Goal: Information Seeking & Learning: Learn about a topic

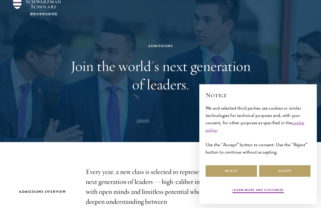
scroll to position [22, 0]
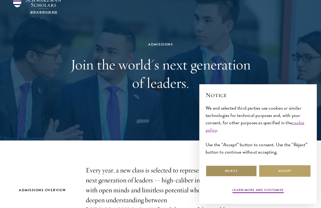
click at [248, 172] on button "Reject" at bounding box center [230, 171] width 51 height 12
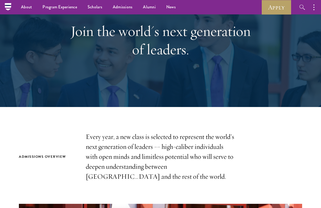
scroll to position [55, 0]
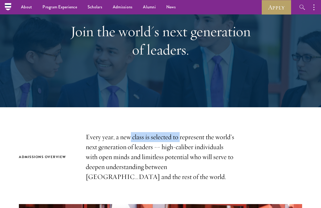
drag, startPoint x: 129, startPoint y: 139, endPoint x: 179, endPoint y: 138, distance: 50.6
click at [179, 138] on p "Every year, a new class is selected to represent the world’s next generation of…" at bounding box center [160, 157] width 149 height 50
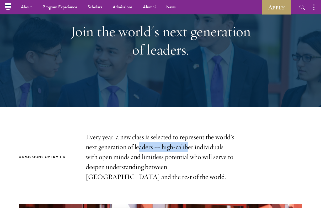
drag, startPoint x: 188, startPoint y: 147, endPoint x: 134, endPoint y: 148, distance: 54.5
click at [134, 148] on p "Every year, a new class is selected to represent the world’s next generation of…" at bounding box center [160, 157] width 149 height 50
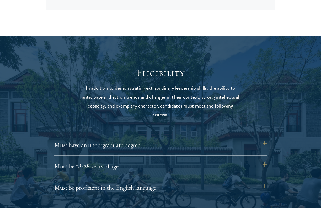
scroll to position [690, 0]
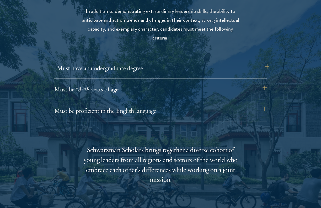
click at [264, 64] on button "Must have an undergraduate degree" at bounding box center [163, 68] width 212 height 13
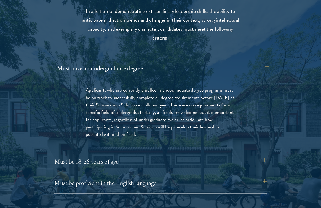
click at [264, 64] on button "Must have an undergraduate degree" at bounding box center [163, 68] width 212 height 13
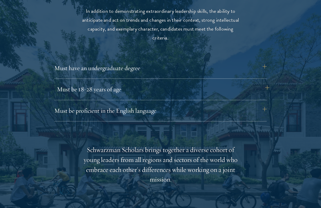
click at [263, 83] on button "Must be 18-28 years of age" at bounding box center [163, 89] width 212 height 13
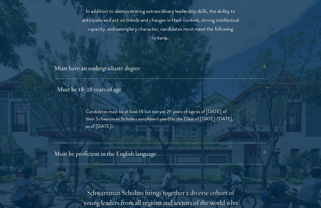
click at [263, 83] on button "Must be 18-28 years of age" at bounding box center [163, 89] width 212 height 13
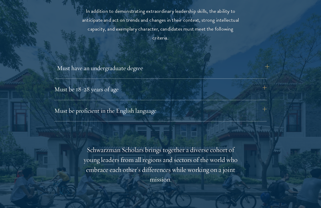
click at [263, 64] on button "Must have an undergraduate degree" at bounding box center [163, 68] width 212 height 13
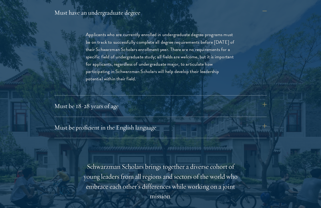
scroll to position [751, 0]
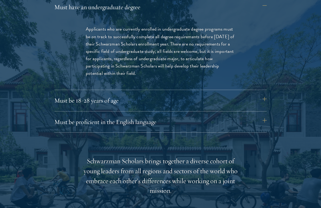
click at [221, 134] on div "Eligibility In addition to demonstrating extraordinary leadership skills, the a…" at bounding box center [160, 153] width 283 height 449
click at [226, 127] on button "Must be proficient in the English language" at bounding box center [163, 122] width 212 height 13
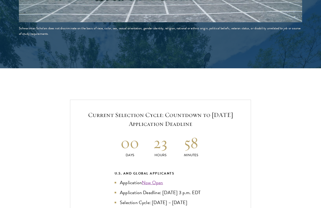
scroll to position [1213, 0]
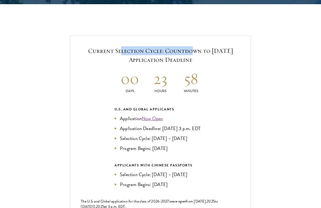
drag, startPoint x: 118, startPoint y: 47, endPoint x: 187, endPoint y: 44, distance: 68.7
click at [187, 46] on h5 "Current Selection Cycle: Countdown to September 10, 2025 Application Deadline" at bounding box center [160, 55] width 159 height 18
drag, startPoint x: 189, startPoint y: 58, endPoint x: 146, endPoint y: 58, distance: 42.7
click at [146, 58] on h5 "Current Selection Cycle: Countdown to September 10, 2025 Application Deadline" at bounding box center [160, 55] width 159 height 18
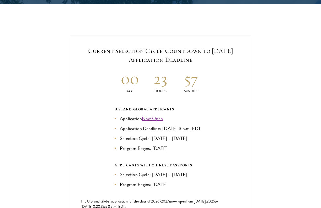
click at [142, 89] on p "Days" at bounding box center [129, 92] width 31 height 6
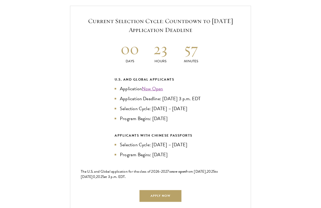
scroll to position [1245, 0]
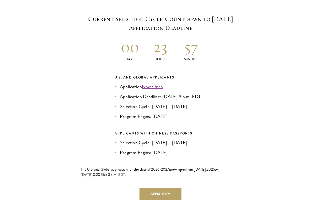
click at [152, 84] on link "Now Open" at bounding box center [152, 86] width 21 height 7
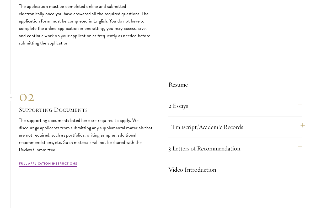
scroll to position [1746, 0]
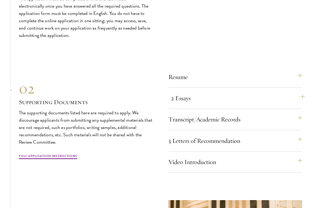
click at [195, 104] on button "2 Essays" at bounding box center [238, 98] width 134 height 13
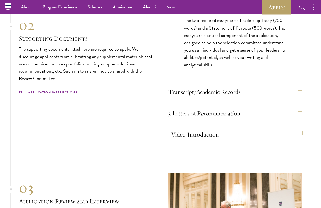
scroll to position [1717, 0]
click at [205, 117] on button "3 Letters of Recommendation" at bounding box center [238, 113] width 134 height 13
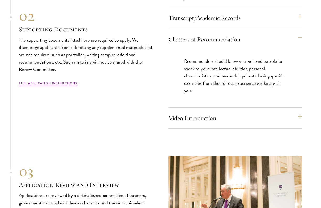
scroll to position [1720, 0]
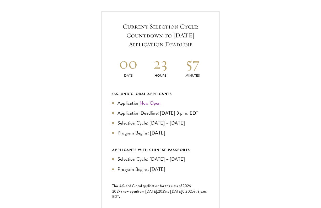
scroll to position [269, 0]
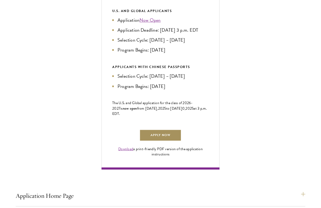
click at [148, 141] on link "Apply Now" at bounding box center [160, 136] width 42 height 12
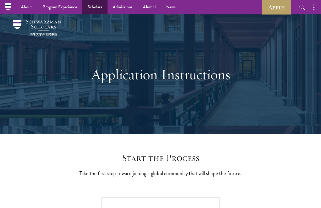
scroll to position [0, 0]
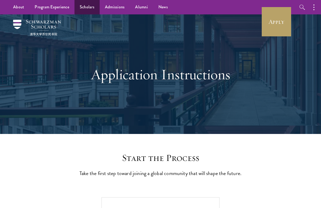
click at [85, 6] on link "Scholars" at bounding box center [86, 7] width 25 height 14
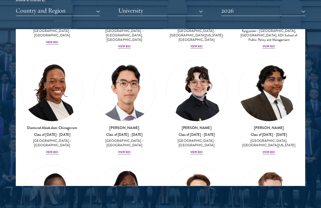
scroll to position [101, 0]
click at [95, 11] on button "Country and Region" at bounding box center [58, 10] width 84 height 11
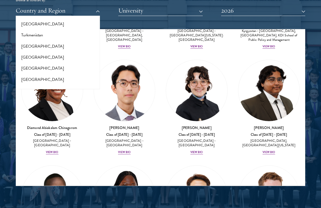
scroll to position [1050, 0]
click at [43, 63] on button "[GEOGRAPHIC_DATA]" at bounding box center [57, 68] width 81 height 11
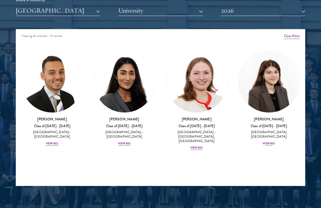
click at [270, 142] on div "View Bio" at bounding box center [268, 144] width 13 height 4
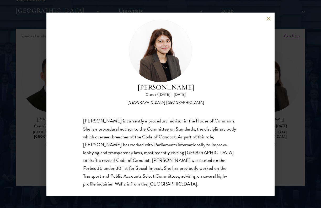
scroll to position [8, 0]
click at [286, 92] on div "Wafia Zia Class of 2025 - 2026 United Kingdom - University College London Wafia…" at bounding box center [160, 104] width 321 height 208
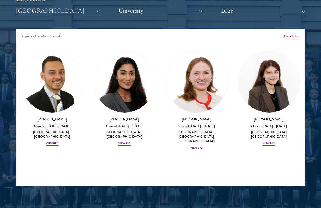
click at [201, 146] on div "View Bio" at bounding box center [196, 148] width 13 height 4
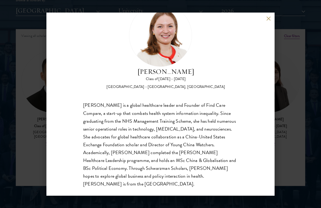
scroll to position [24, 0]
click at [280, 131] on div "Roxanne Stevenson-Brown Class of 2025 - 2026 United Kingdom - King's College Lo…" at bounding box center [160, 104] width 321 height 208
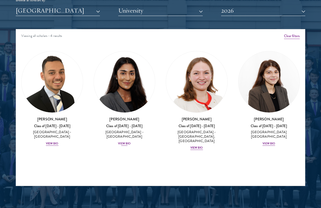
click at [128, 142] on div "View Bio" at bounding box center [124, 144] width 13 height 4
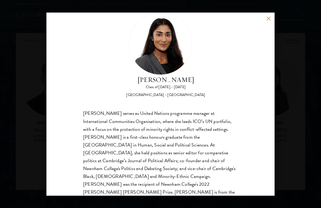
scroll to position [652, 0]
click at [280, 142] on div "Mia Sawjani Class of 2025 - 2026 United Kingdom - University of Cambridge Mia S…" at bounding box center [160, 104] width 321 height 208
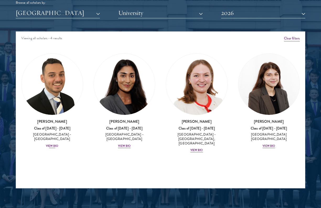
click at [53, 144] on div "View Bio" at bounding box center [52, 146] width 13 height 4
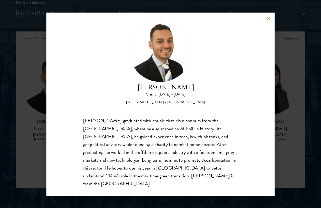
scroll to position [8, 0]
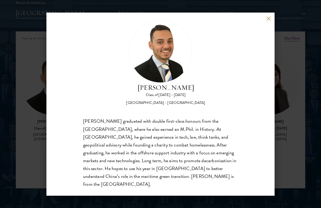
click at [282, 152] on div "Jacob Keisner Class of 2025 - 2026 United Kingdom - University of Cambridge Jac…" at bounding box center [160, 104] width 321 height 208
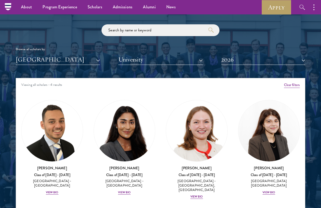
scroll to position [604, 0]
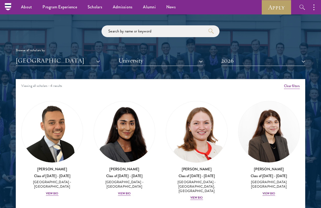
click at [80, 57] on button "[GEOGRAPHIC_DATA]" at bounding box center [58, 60] width 84 height 11
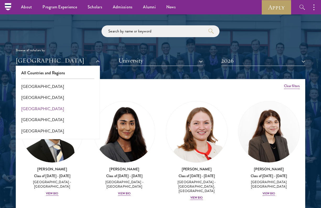
scroll to position [0, 0]
click at [35, 108] on button "[GEOGRAPHIC_DATA]" at bounding box center [57, 108] width 81 height 11
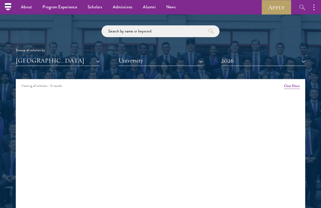
click at [52, 59] on button "[GEOGRAPHIC_DATA]" at bounding box center [58, 60] width 84 height 11
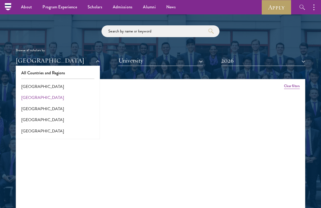
click at [51, 95] on button "[GEOGRAPHIC_DATA]" at bounding box center [57, 97] width 81 height 11
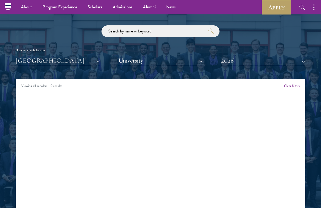
click at [58, 63] on button "[GEOGRAPHIC_DATA]" at bounding box center [58, 60] width 84 height 11
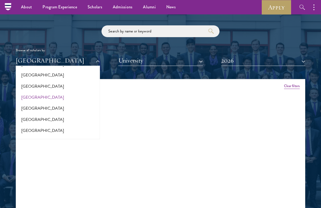
scroll to position [45, 0]
click at [52, 86] on button "[GEOGRAPHIC_DATA]" at bounding box center [57, 86] width 81 height 11
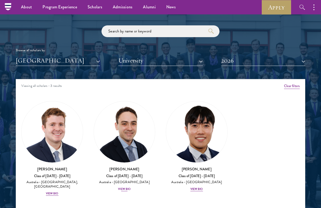
click at [125, 187] on div "View Bio" at bounding box center [124, 189] width 13 height 4
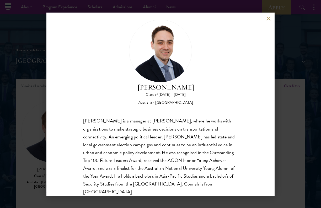
scroll to position [9, 0]
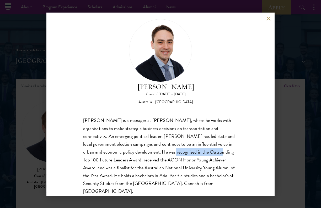
drag, startPoint x: 140, startPoint y: 150, endPoint x: 188, endPoint y: 152, distance: 48.0
click at [188, 152] on div "David Connah is a manager at Oliver Wyman, where he works with organisations to…" at bounding box center [160, 156] width 155 height 79
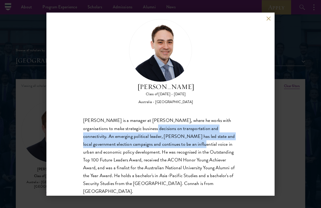
drag, startPoint x: 135, startPoint y: 129, endPoint x: 171, endPoint y: 144, distance: 39.4
click at [171, 144] on div "David Connah is a manager at Oliver Wyman, where he works with organisations to…" at bounding box center [160, 156] width 155 height 79
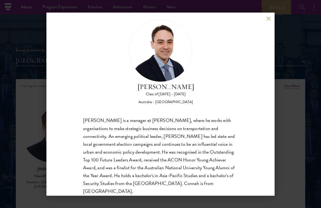
click at [282, 156] on div "David Connah Class of 2025 - 2026 Australia - Australian National University Da…" at bounding box center [160, 104] width 321 height 208
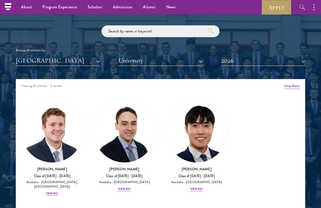
click at [73, 50] on div "Browse all scholars by:" at bounding box center [160, 51] width 289 height 6
click at [73, 56] on button "[GEOGRAPHIC_DATA]" at bounding box center [58, 60] width 84 height 11
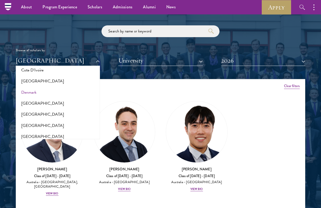
scroll to position [239, 0]
click at [58, 102] on button "[GEOGRAPHIC_DATA]" at bounding box center [57, 102] width 81 height 11
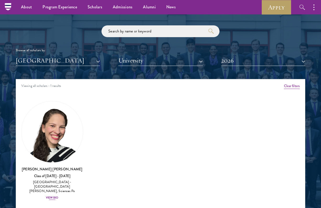
click at [53, 196] on div "View Bio" at bounding box center [52, 198] width 13 height 4
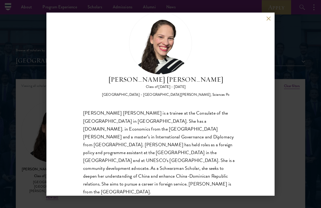
scroll to position [16, 0]
click at [279, 102] on div "Daniela Espinal Fondeur Class of 2025 - 2026 Dominican Republic - Universidad A…" at bounding box center [160, 104] width 321 height 208
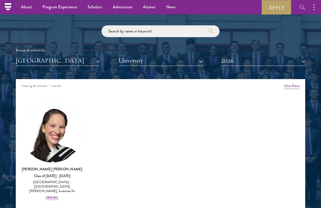
click at [62, 58] on button "[GEOGRAPHIC_DATA]" at bounding box center [58, 60] width 84 height 11
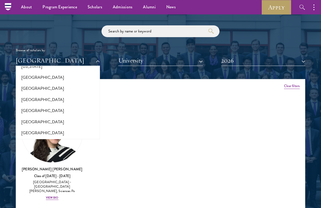
scroll to position [323, 0]
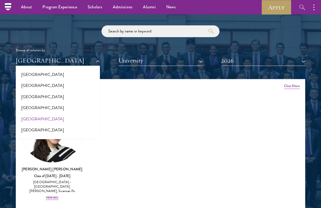
click at [30, 114] on button "[GEOGRAPHIC_DATA]" at bounding box center [57, 119] width 81 height 11
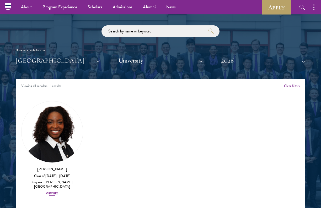
click at [54, 192] on div "View Bio" at bounding box center [52, 194] width 13 height 4
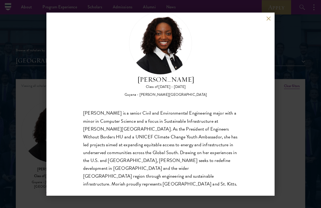
scroll to position [16, 0]
drag, startPoint x: 136, startPoint y: 114, endPoint x: 179, endPoint y: 114, distance: 43.5
click at [179, 114] on div "Moriah Hamilton is a senior Civil and Environmental Engineering major with a mi…" at bounding box center [160, 149] width 155 height 79
drag, startPoint x: 188, startPoint y: 112, endPoint x: 197, endPoint y: 112, distance: 9.7
click at [197, 112] on div "Moriah Hamilton is a senior Civil and Environmental Engineering major with a mi…" at bounding box center [160, 149] width 155 height 79
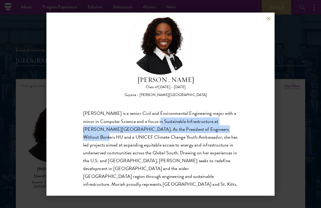
drag, startPoint x: 211, startPoint y: 127, endPoint x: 157, endPoint y: 124, distance: 54.3
click at [157, 124] on div "Moriah Hamilton is a senior Civil and Environmental Engineering major with a mi…" at bounding box center [160, 149] width 155 height 79
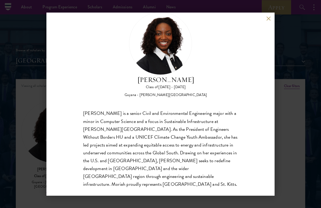
click at [148, 132] on div "Moriah Hamilton is a senior Civil and Environmental Engineering major with a mi…" at bounding box center [160, 149] width 155 height 79
click at [269, 124] on div "Moriah Hamilton Class of 2025 - 2026 Guyana - Howard University Moriah Hamilton…" at bounding box center [160, 104] width 228 height 183
click at [276, 128] on div "Moriah Hamilton Class of 2025 - 2026 Guyana - Howard University Moriah Hamilton…" at bounding box center [160, 104] width 321 height 208
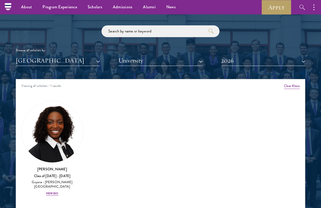
click at [77, 56] on button "[GEOGRAPHIC_DATA]" at bounding box center [58, 60] width 84 height 11
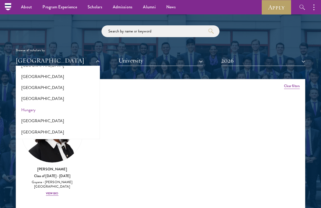
scroll to position [366, 0]
click at [47, 107] on button "Hungary" at bounding box center [57, 109] width 81 height 11
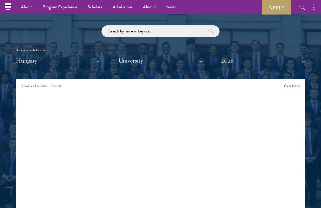
click at [54, 60] on button "Hungary" at bounding box center [58, 60] width 84 height 11
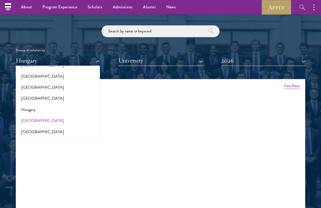
click at [38, 115] on button "[GEOGRAPHIC_DATA]" at bounding box center [57, 120] width 81 height 11
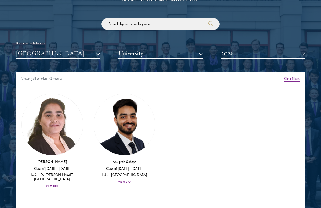
scroll to position [612, 0]
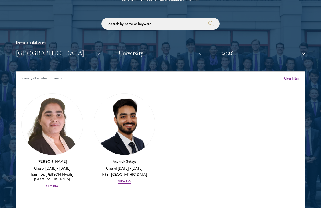
click at [59, 54] on button "[GEOGRAPHIC_DATA]" at bounding box center [58, 53] width 84 height 11
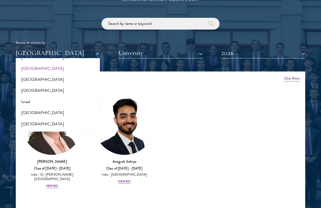
scroll to position [429, 0]
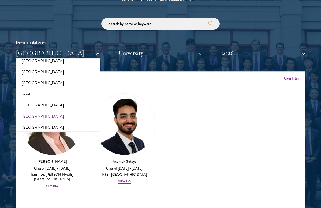
click at [58, 112] on button "[GEOGRAPHIC_DATA]" at bounding box center [57, 116] width 81 height 11
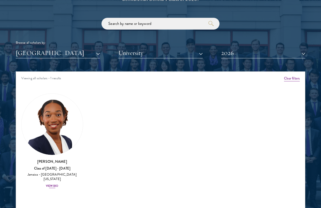
click at [53, 184] on div "View Bio" at bounding box center [52, 186] width 13 height 4
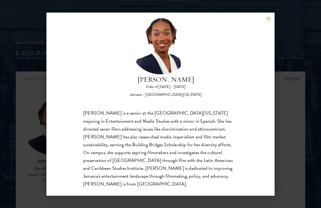
scroll to position [16, 0]
drag, startPoint x: 155, startPoint y: 120, endPoint x: 167, endPoint y: 123, distance: 12.6
click at [167, 123] on div "Amanda Whylie is a senior at the University of Georgia majoring in Entertainmen…" at bounding box center [160, 149] width 155 height 79
drag, startPoint x: 151, startPoint y: 130, endPoint x: 162, endPoint y: 130, distance: 10.5
click at [162, 130] on div "Amanda Whylie is a senior at the University of Georgia majoring in Entertainmen…" at bounding box center [160, 149] width 155 height 79
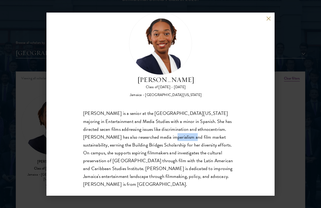
drag, startPoint x: 167, startPoint y: 139, endPoint x: 146, endPoint y: 139, distance: 20.4
click at [146, 139] on div "Amanda Whylie is a senior at the University of Georgia majoring in Entertainmen…" at bounding box center [160, 149] width 155 height 79
drag, startPoint x: 141, startPoint y: 144, endPoint x: 169, endPoint y: 144, distance: 28.6
click at [169, 144] on div "Amanda Whylie is a senior at the University of Georgia majoring in Entertainmen…" at bounding box center [160, 149] width 155 height 79
drag, startPoint x: 156, startPoint y: 154, endPoint x: 179, endPoint y: 154, distance: 22.8
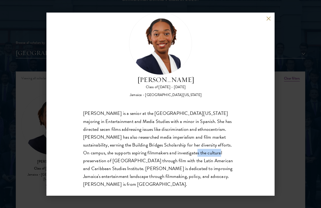
click at [179, 154] on div "Amanda Whylie is a senior at the University of Georgia majoring in Entertainmen…" at bounding box center [160, 149] width 155 height 79
drag, startPoint x: 198, startPoint y: 160, endPoint x: 166, endPoint y: 160, distance: 32.5
click at [166, 160] on div "Amanda Whylie is a senior at the University of Georgia majoring in Entertainmen…" at bounding box center [160, 149] width 155 height 79
drag, startPoint x: 139, startPoint y: 166, endPoint x: 152, endPoint y: 167, distance: 12.4
click at [152, 167] on div "Amanda Whylie is a senior at the University of Georgia majoring in Entertainmen…" at bounding box center [160, 149] width 155 height 79
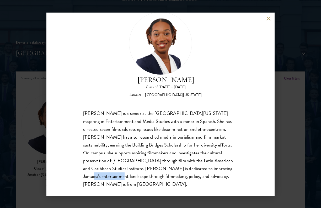
drag, startPoint x: 172, startPoint y: 167, endPoint x: 206, endPoint y: 170, distance: 34.2
click at [206, 170] on div "Amanda Whylie is a senior at the University of Georgia majoring in Entertainmen…" at bounding box center [160, 149] width 155 height 79
drag, startPoint x: 145, startPoint y: 173, endPoint x: 114, endPoint y: 174, distance: 30.1
click at [114, 174] on div "Amanda Whylie is a senior at the University of Georgia majoring in Entertainmen…" at bounding box center [160, 149] width 155 height 79
click at [35, 142] on div "Amanda Whylie Class of 2025 - 2026 Jamaica - University of Georgia Amanda Whyli…" at bounding box center [160, 104] width 321 height 208
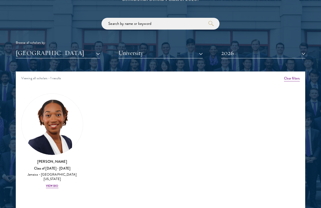
click at [76, 53] on button "[GEOGRAPHIC_DATA]" at bounding box center [58, 53] width 84 height 11
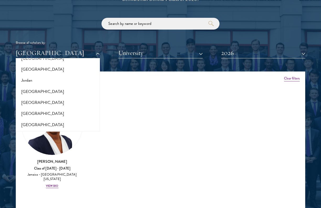
scroll to position [524, 0]
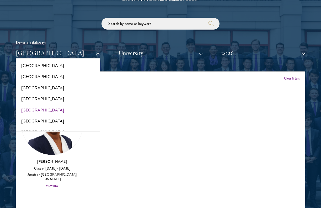
click at [74, 105] on button "[GEOGRAPHIC_DATA]" at bounding box center [57, 110] width 81 height 11
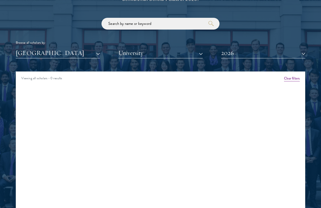
click at [78, 53] on button "[GEOGRAPHIC_DATA]" at bounding box center [58, 53] width 84 height 11
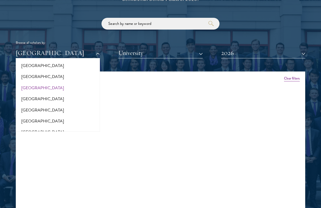
click at [62, 84] on button "[GEOGRAPHIC_DATA]" at bounding box center [57, 88] width 81 height 11
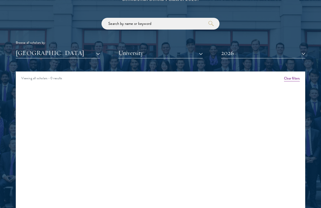
click at [65, 52] on button "[GEOGRAPHIC_DATA]" at bounding box center [58, 53] width 84 height 11
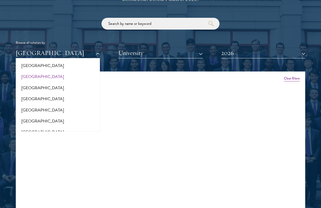
click at [58, 71] on button "[GEOGRAPHIC_DATA]" at bounding box center [57, 76] width 81 height 11
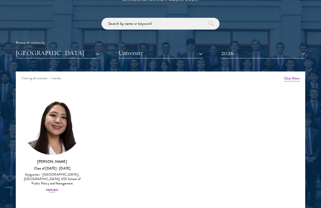
click at [53, 188] on div "View Bio" at bounding box center [52, 190] width 13 height 4
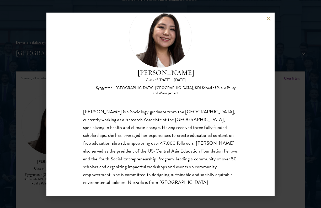
scroll to position [28, 0]
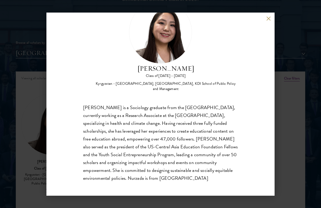
click at [54, 134] on div "Nurzada Abdivalieva Class of 2025 - 2026 Kyrgyzstan - American University of Ce…" at bounding box center [160, 104] width 228 height 183
click at [47, 90] on div "Nurzada Abdivalieva Class of 2025 - 2026 Kyrgyzstan - American University of Ce…" at bounding box center [160, 104] width 228 height 183
click at [41, 88] on div "Nurzada Abdivalieva Class of 2025 - 2026 Kyrgyzstan - American University of Ce…" at bounding box center [160, 104] width 321 height 208
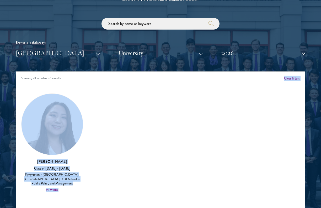
click at [47, 74] on div "Viewing all scholars - 1 results" at bounding box center [160, 79] width 289 height 15
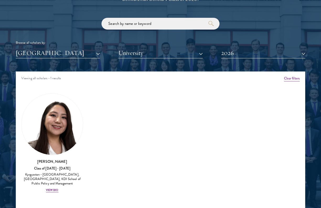
click at [57, 49] on button "[GEOGRAPHIC_DATA]" at bounding box center [58, 53] width 84 height 11
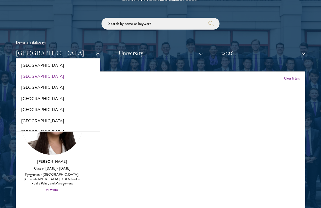
scroll to position [589, 0]
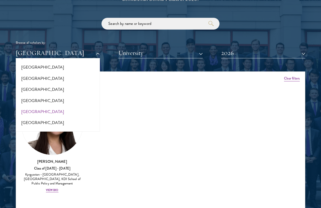
click at [48, 110] on button "[GEOGRAPHIC_DATA]" at bounding box center [57, 111] width 81 height 11
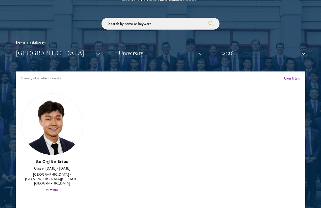
click at [50, 188] on div "View Bio" at bounding box center [52, 190] width 13 height 4
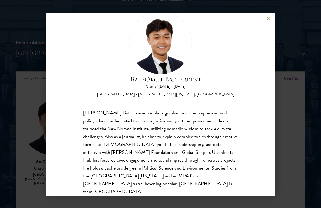
scroll to position [16, 0]
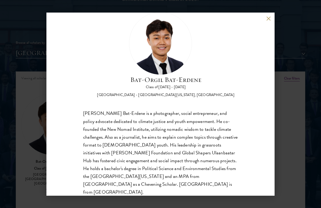
click at [39, 131] on div "Bat-Orgil Bat-Erdene Class of 2025 - 2026 Mongolia - University of Arizona, Uni…" at bounding box center [160, 104] width 321 height 208
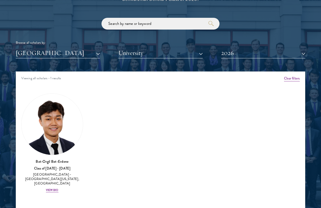
click at [100, 53] on button "[GEOGRAPHIC_DATA]" at bounding box center [58, 53] width 84 height 11
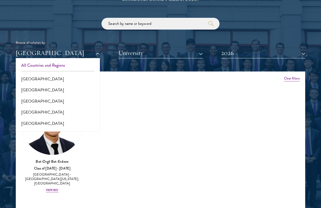
scroll to position [0, 0]
click at [69, 65] on button "All Countries and Regions" at bounding box center [57, 65] width 81 height 11
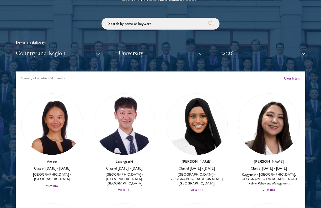
click at [135, 53] on button "University" at bounding box center [160, 53] width 84 height 11
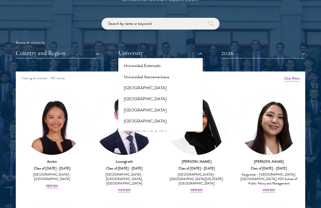
scroll to position [3855, 0]
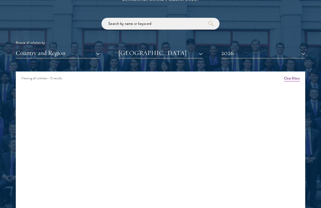
click at [152, 46] on div "Browse all scholars by: Country and Region All Countries and Regions Afghanista…" at bounding box center [160, 38] width 289 height 41
click at [151, 49] on button "University of Bradford" at bounding box center [160, 53] width 84 height 11
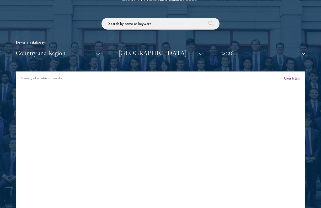
click at [152, 53] on button "University of Birmingham" at bounding box center [160, 53] width 84 height 11
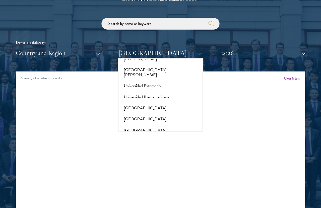
scroll to position [3816, 0]
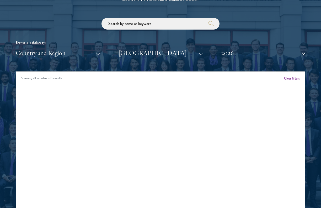
click at [150, 53] on button "University of Bath" at bounding box center [160, 53] width 84 height 11
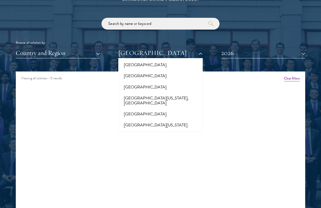
scroll to position [4119, 0]
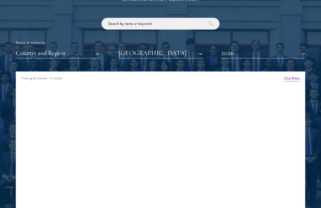
click at [149, 54] on button "University of Derby" at bounding box center [160, 53] width 84 height 11
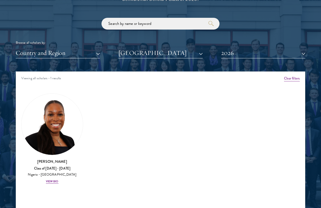
click at [152, 56] on button "University of Durham" at bounding box center [160, 53] width 84 height 11
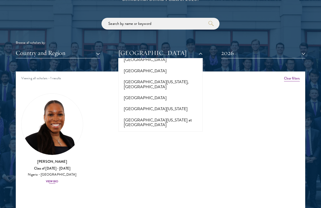
click at [53, 177] on div "Oluwatoni Salami Class of 2025 - 2026 Nigeria - University of Durham View Bio" at bounding box center [52, 171] width 62 height 25
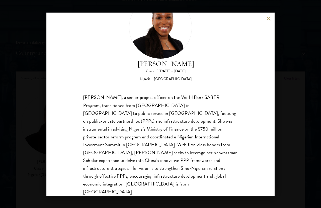
scroll to position [32, 0]
click at [278, 130] on div "Oluwatoni Salami Class of 2025 - 2026 Nigeria - University of Durham Oluwatoni …" at bounding box center [160, 104] width 321 height 208
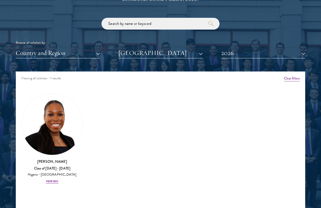
click at [136, 55] on button "University of Durham" at bounding box center [160, 53] width 84 height 11
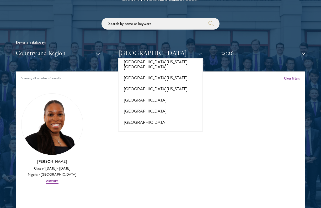
scroll to position [4448, 0]
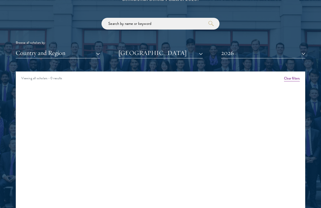
click at [143, 54] on button "University of Munich" at bounding box center [160, 53] width 84 height 11
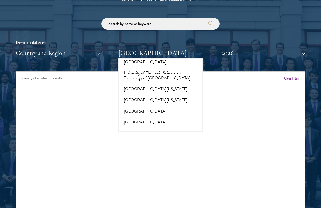
scroll to position [4542, 0]
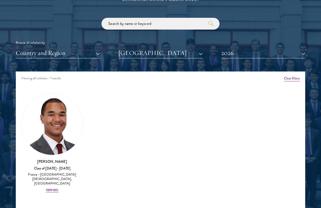
click at [150, 60] on div "Scholar Directory Congratulations and welcome to the Schwarzman Scholars Class …" at bounding box center [160, 98] width 289 height 261
click at [150, 52] on button "University of Oxford" at bounding box center [160, 53] width 84 height 11
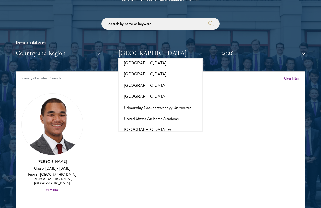
scroll to position [3750, 0]
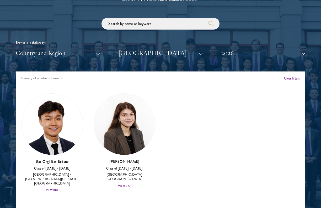
click at [226, 51] on button "2026" at bounding box center [263, 53] width 84 height 11
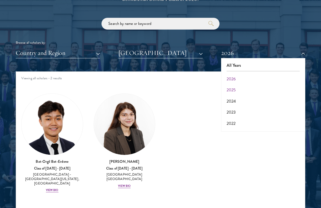
click at [232, 86] on button "2025" at bounding box center [262, 90] width 81 height 11
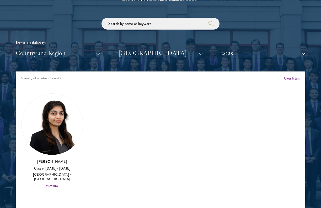
click at [250, 55] on button "2025" at bounding box center [263, 53] width 84 height 11
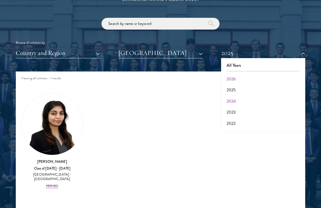
click at [232, 99] on button "2024" at bounding box center [262, 101] width 81 height 11
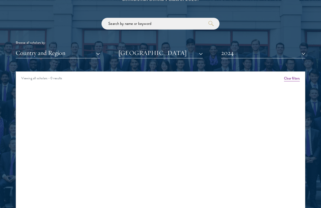
click at [245, 56] on button "2024" at bounding box center [263, 53] width 84 height 11
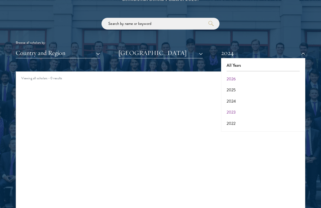
click at [234, 115] on button "2023" at bounding box center [262, 112] width 81 height 11
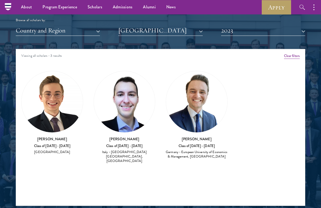
scroll to position [631, 0]
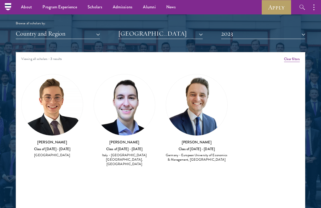
click at [238, 37] on button "2023" at bounding box center [263, 33] width 84 height 11
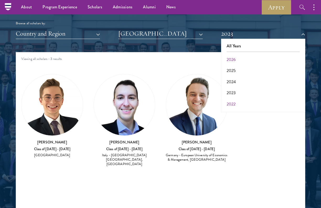
click at [234, 103] on button "2022" at bounding box center [262, 104] width 81 height 11
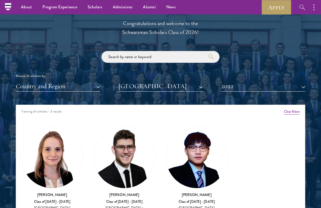
scroll to position [551, 0]
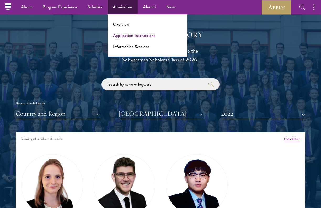
click at [121, 36] on link "Application Instructions" at bounding box center [134, 35] width 42 height 6
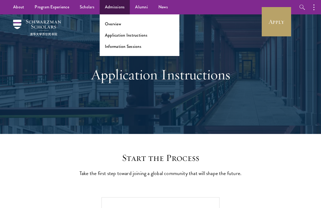
click at [121, 50] on ul "Overview Application Instructions Information Sessions" at bounding box center [140, 35] width 80 height 42
click at [121, 47] on link "Information Sessions" at bounding box center [123, 46] width 36 height 6
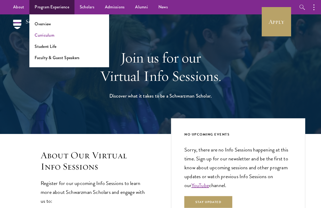
click at [43, 37] on link "Curriculum" at bounding box center [45, 35] width 20 height 6
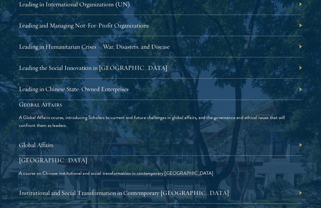
scroll to position [1275, 0]
